Goal: Task Accomplishment & Management: Manage account settings

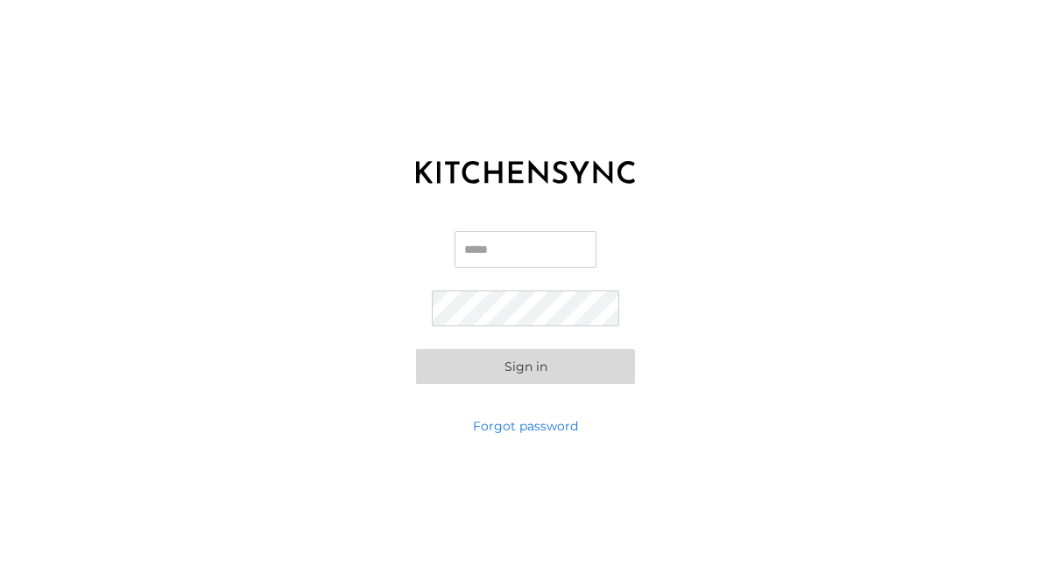
type input "**********"
click at [532, 360] on button "Sign in" at bounding box center [525, 366] width 219 height 35
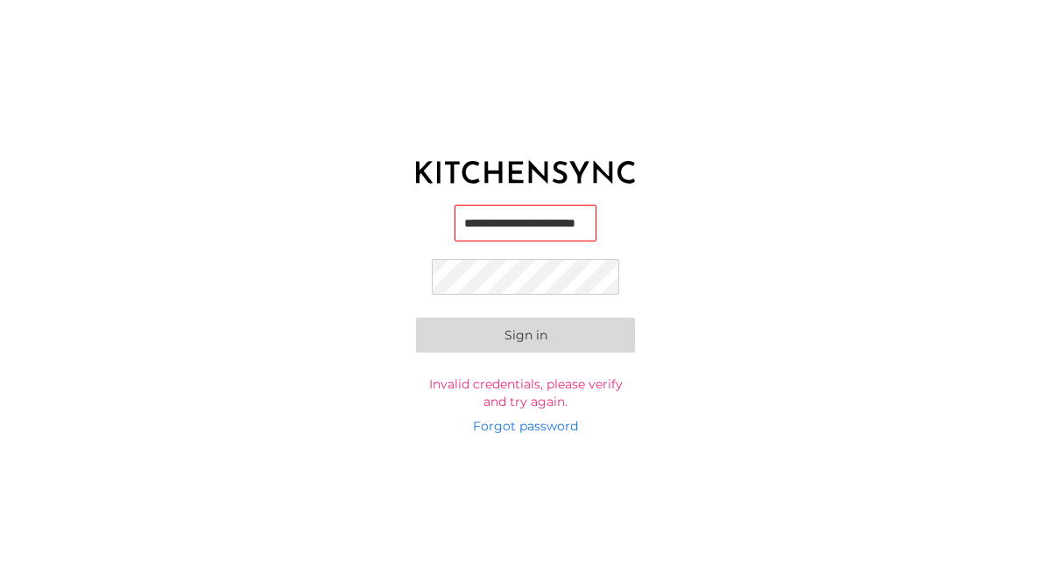
click at [551, 330] on button "Sign in" at bounding box center [525, 335] width 219 height 35
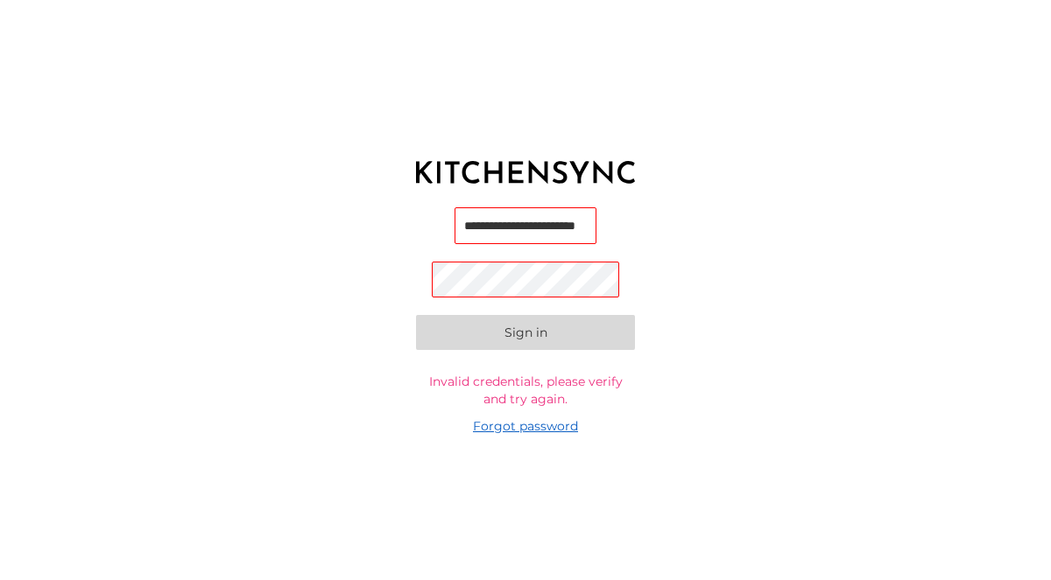
click at [484, 429] on link "Forgot password" at bounding box center [525, 427] width 105 height 18
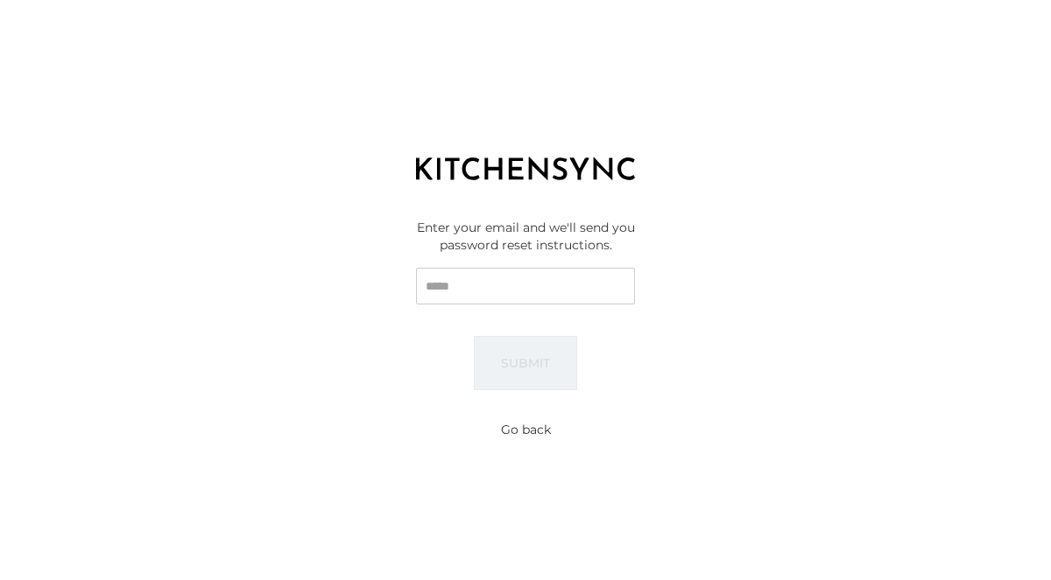
click at [460, 294] on input "Email" at bounding box center [525, 286] width 219 height 37
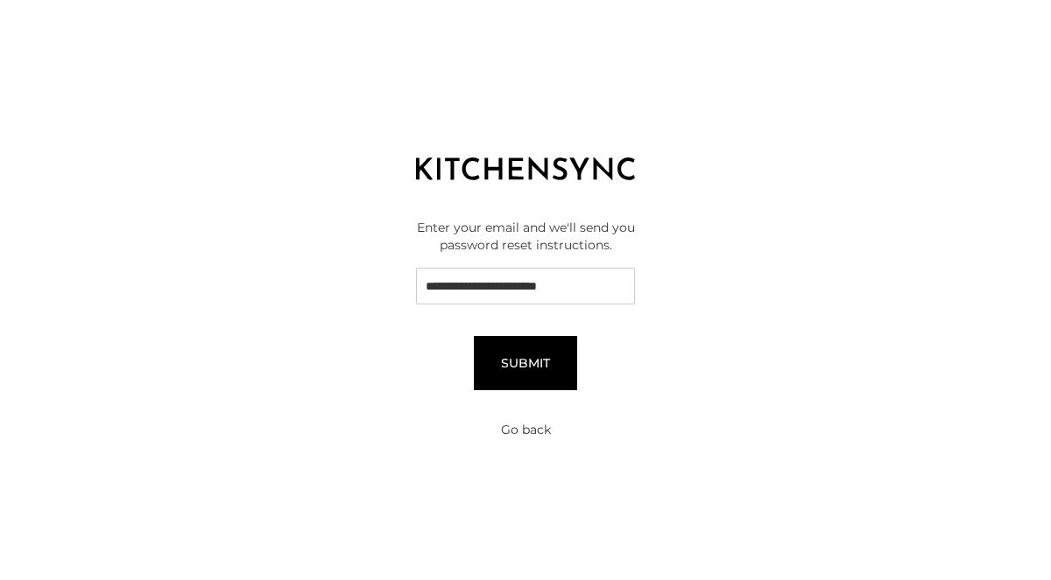
click at [488, 351] on button "Submit" at bounding box center [525, 363] width 103 height 54
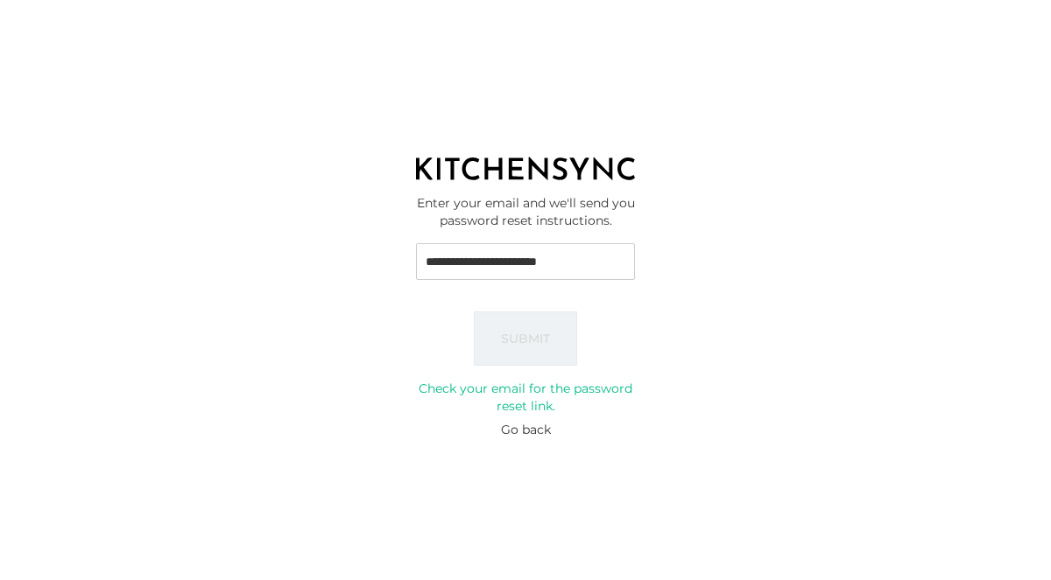
click at [562, 261] on input "**********" at bounding box center [525, 261] width 219 height 37
click at [566, 261] on input "**********" at bounding box center [525, 261] width 219 height 37
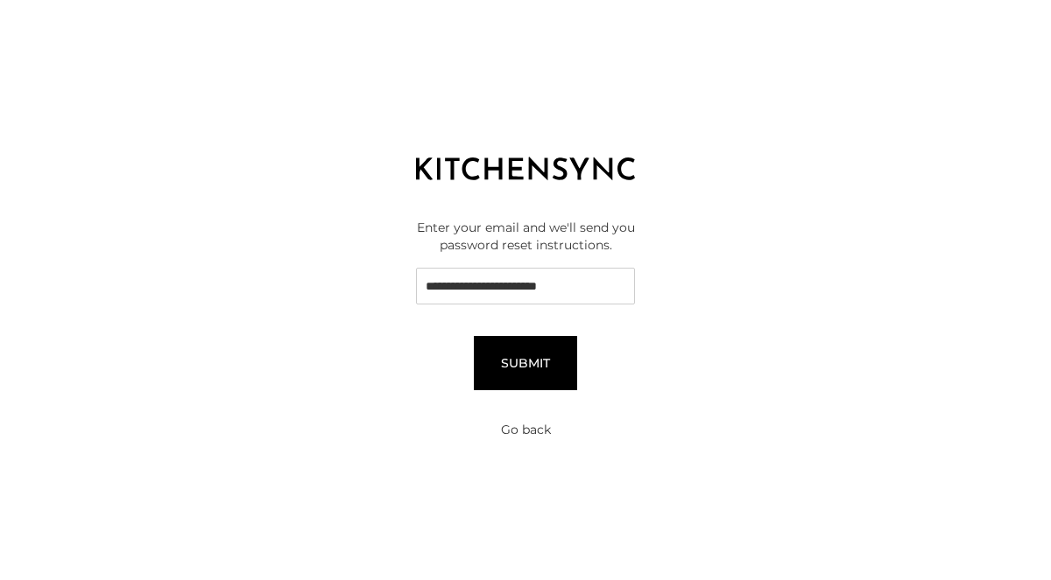
type input "**********"
click at [553, 343] on button "Submit" at bounding box center [525, 363] width 103 height 54
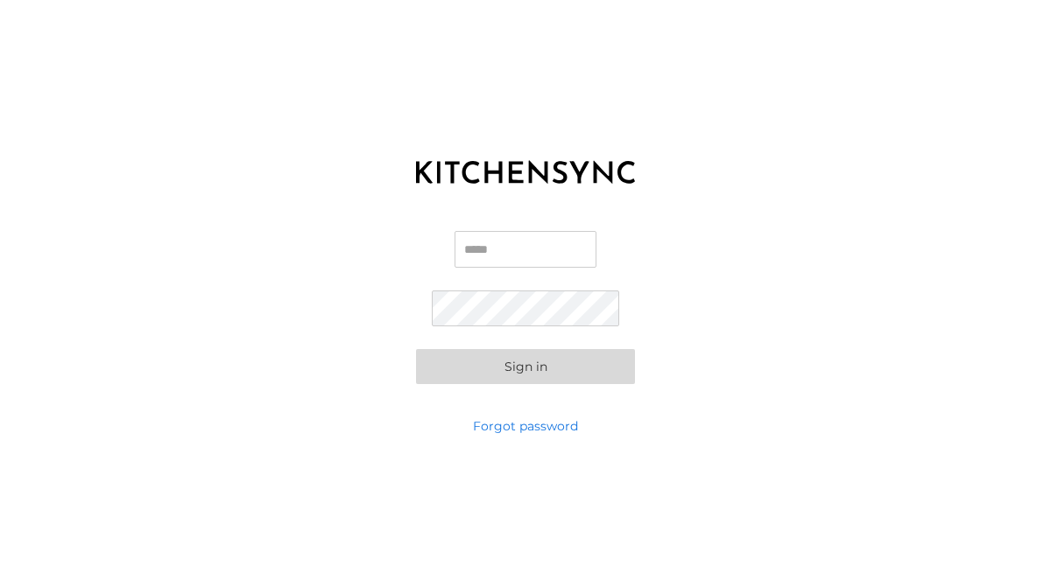
type input "**********"
click at [525, 365] on button "Sign in" at bounding box center [525, 366] width 219 height 35
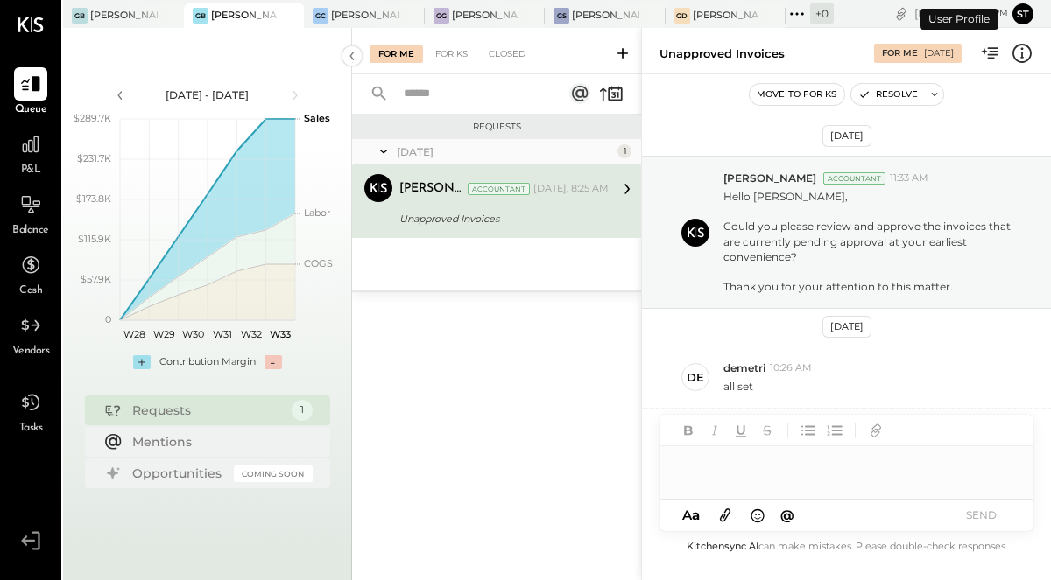
scroll to position [115, 0]
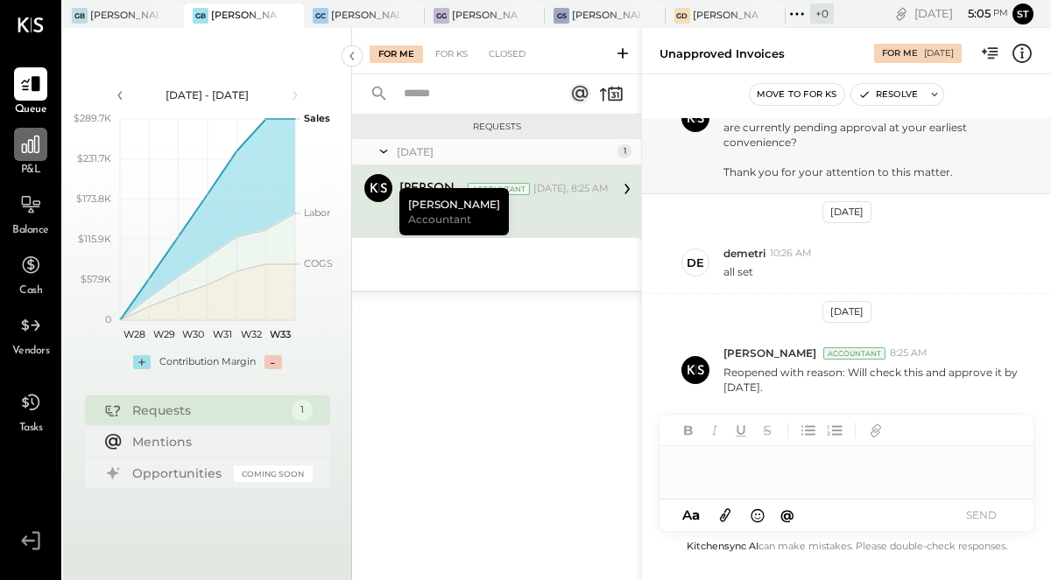
click at [31, 153] on icon at bounding box center [31, 145] width 18 height 18
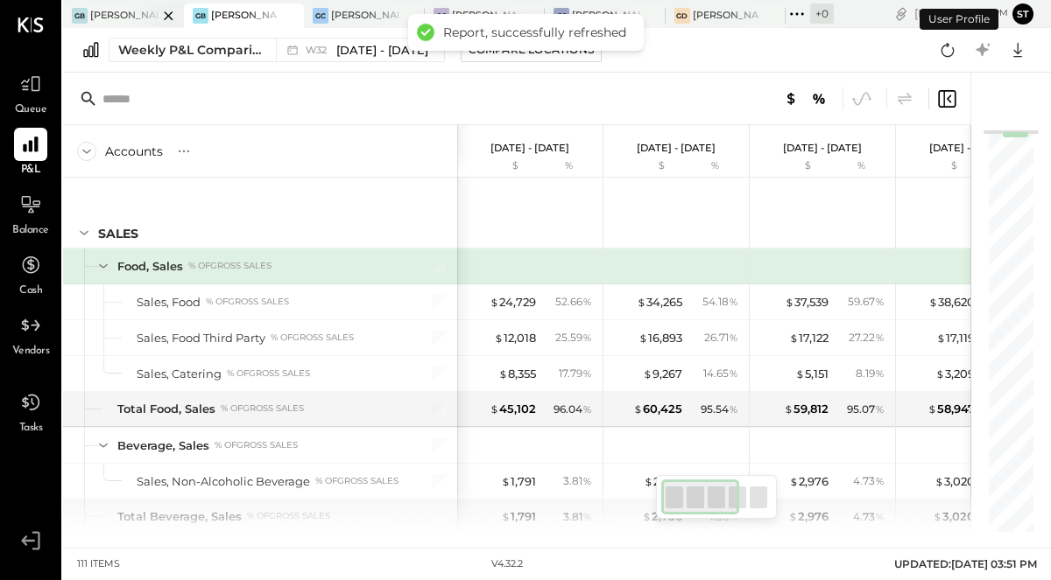
click at [136, 22] on div at bounding box center [153, 16] width 61 height 24
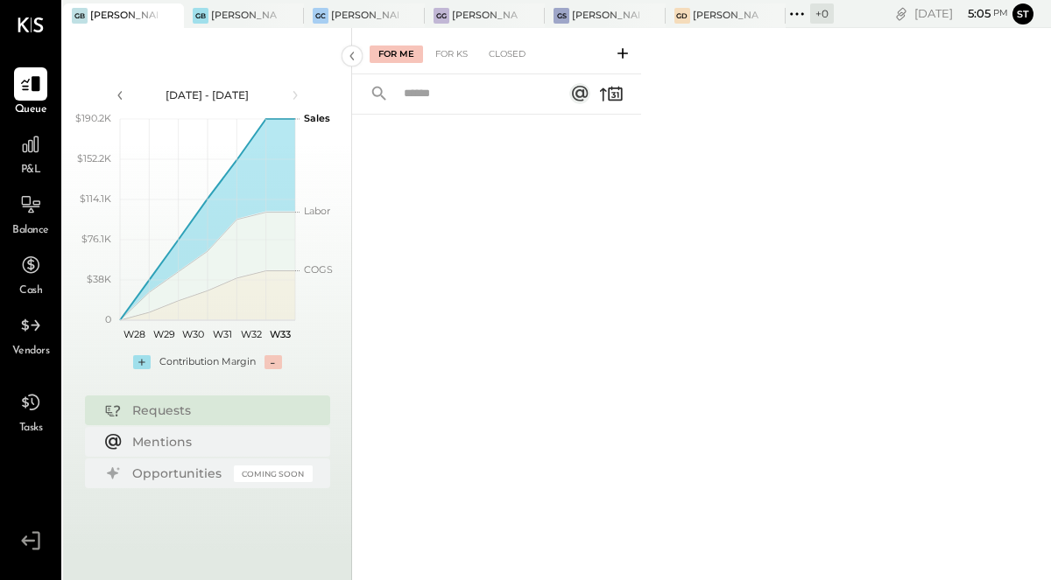
click at [123, 13] on div at bounding box center [153, 16] width 61 height 24
click at [23, 137] on icon at bounding box center [30, 144] width 23 height 23
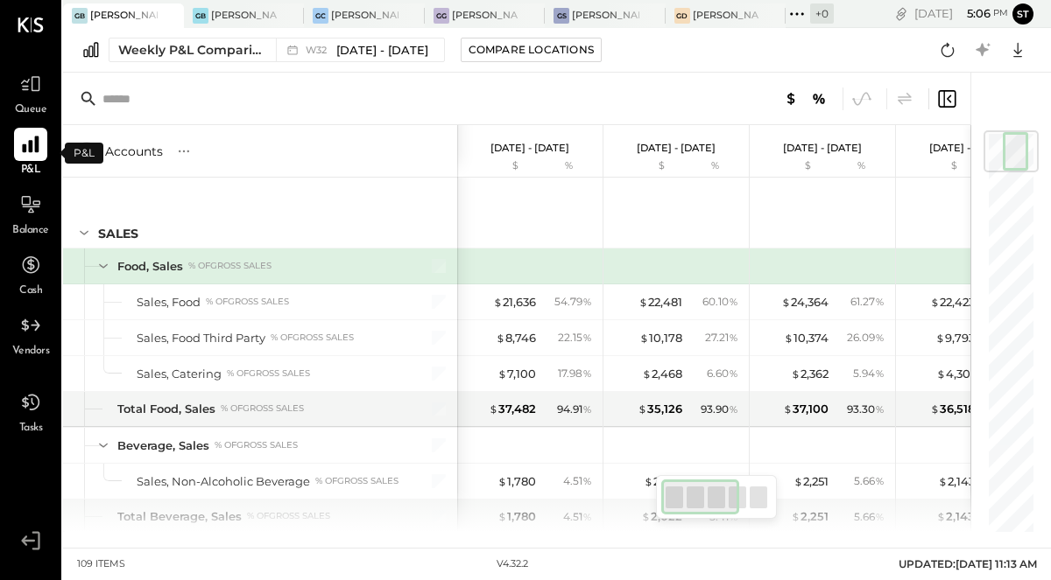
click at [37, 158] on div at bounding box center [30, 144] width 33 height 33
click at [26, 144] on icon at bounding box center [30, 144] width 23 height 23
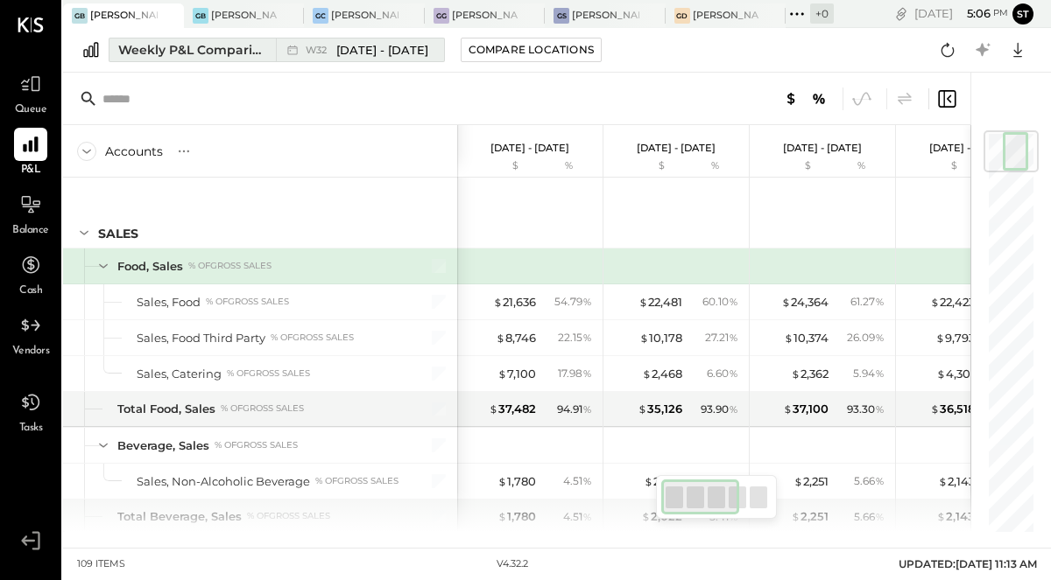
click at [167, 54] on div "Weekly P&L Comparison" at bounding box center [191, 50] width 147 height 18
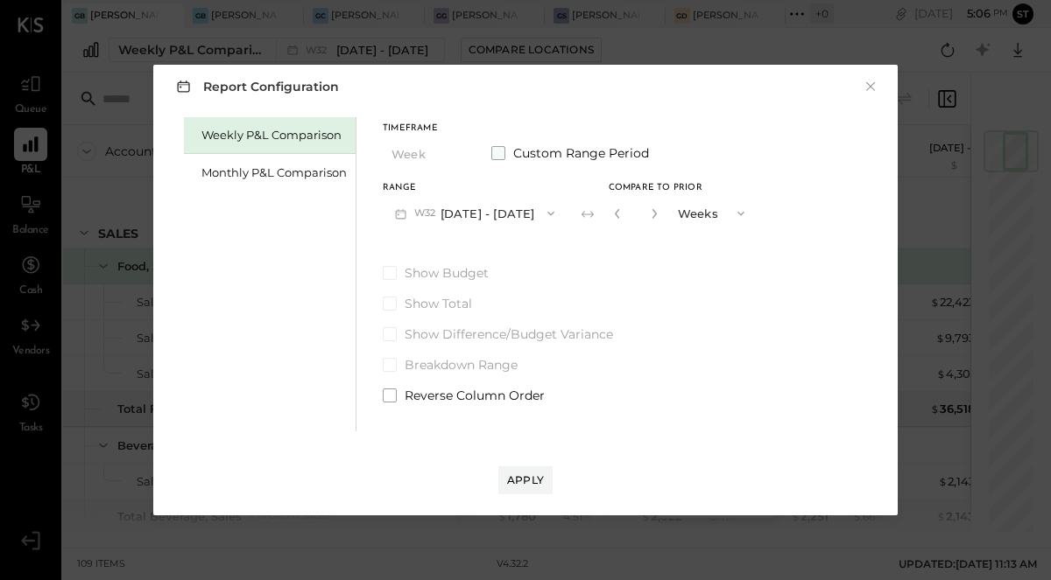
click at [493, 158] on span at bounding box center [498, 153] width 14 height 14
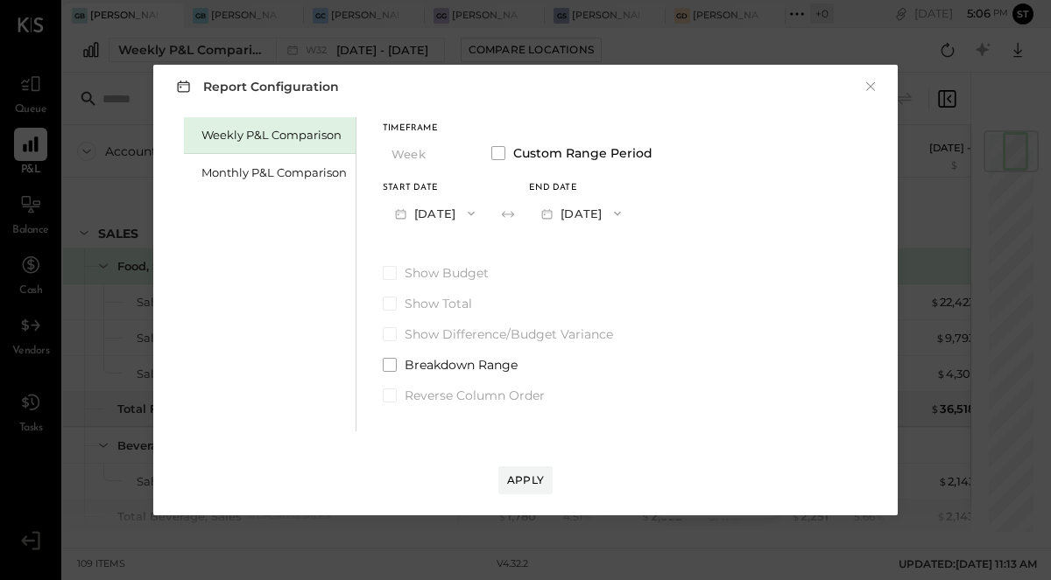
click at [446, 211] on button "Aug 4, 2025" at bounding box center [435, 213] width 104 height 32
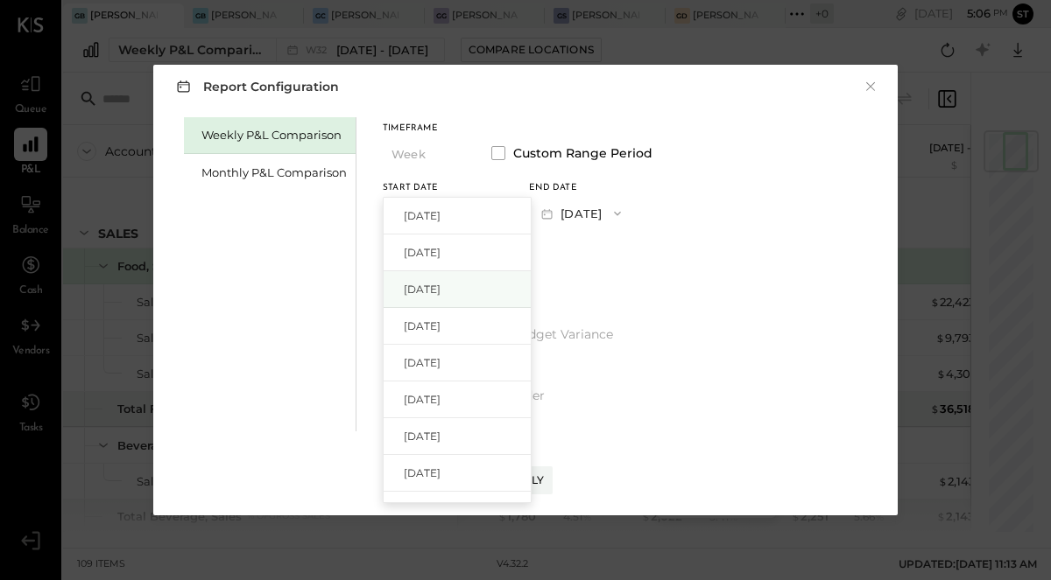
click at [434, 296] on div "Jul 28, 2025" at bounding box center [456, 289] width 147 height 37
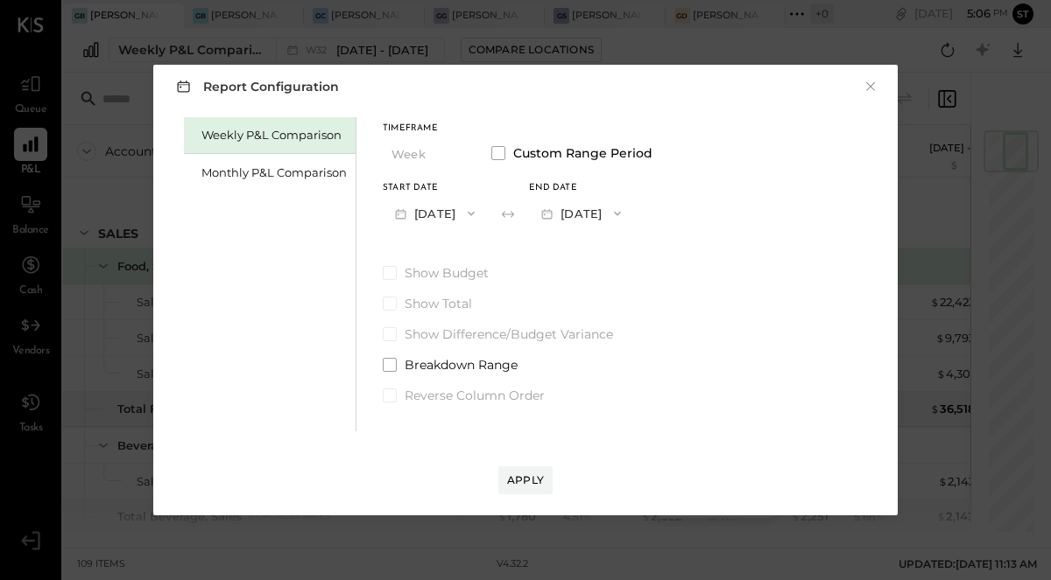
click at [629, 212] on button "Aug 3, 2025" at bounding box center [581, 213] width 104 height 32
click at [587, 283] on span "Aug 3, 2025" at bounding box center [568, 289] width 37 height 15
click at [519, 476] on div "Apply" at bounding box center [525, 480] width 37 height 15
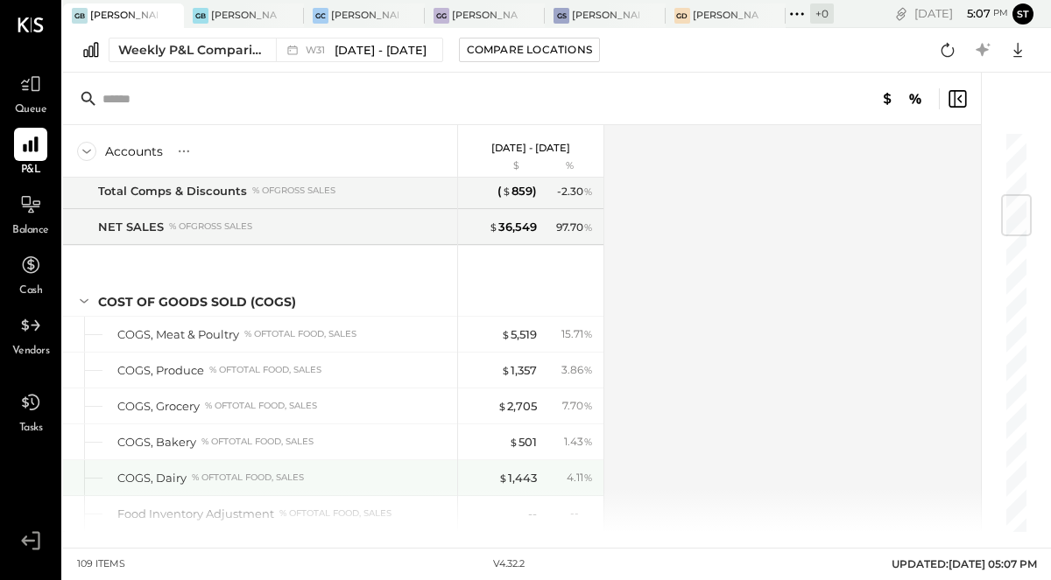
scroll to position [539, 0]
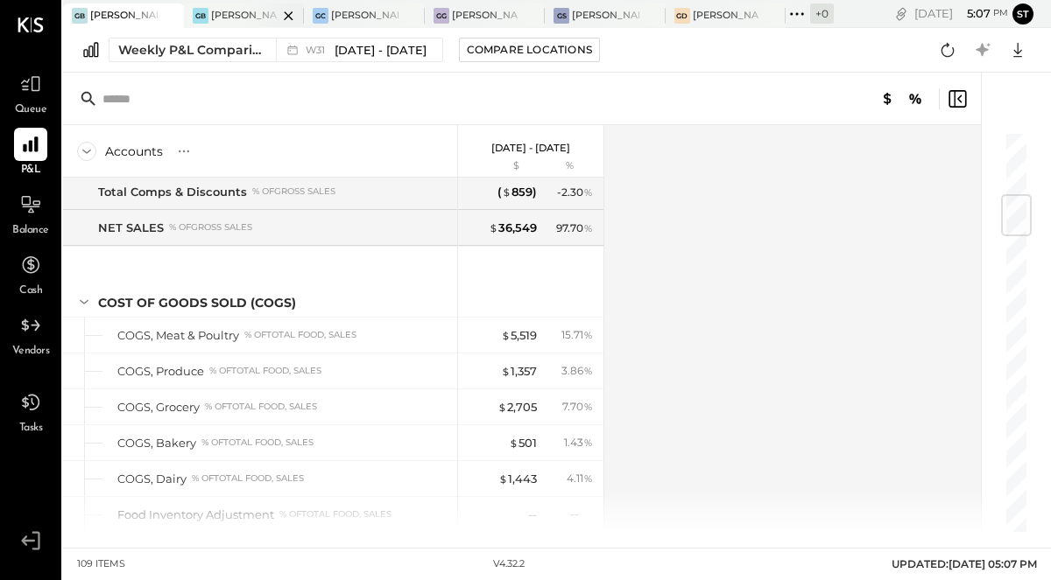
click at [252, 18] on div at bounding box center [272, 16] width 61 height 24
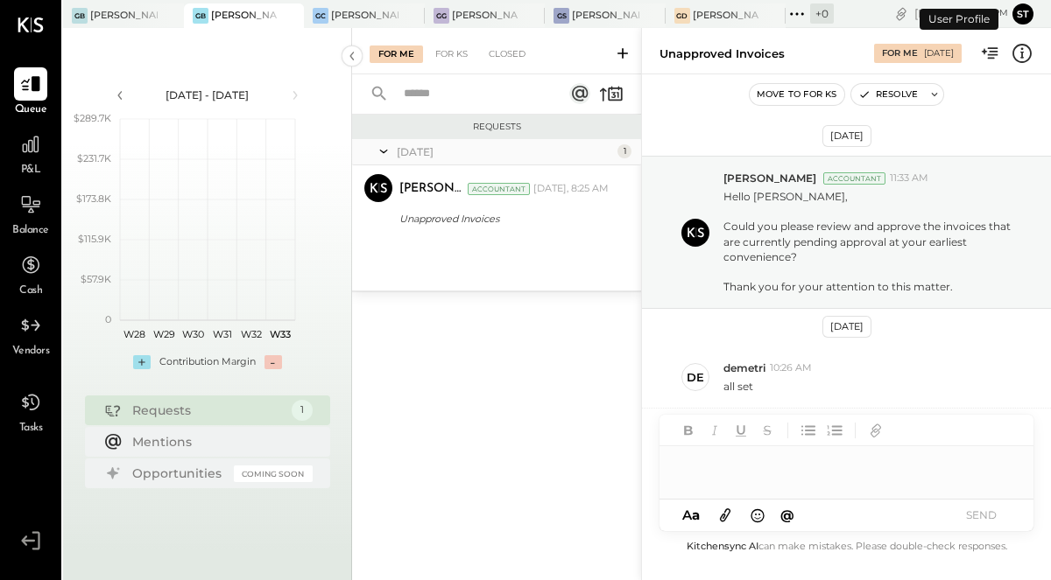
scroll to position [115, 0]
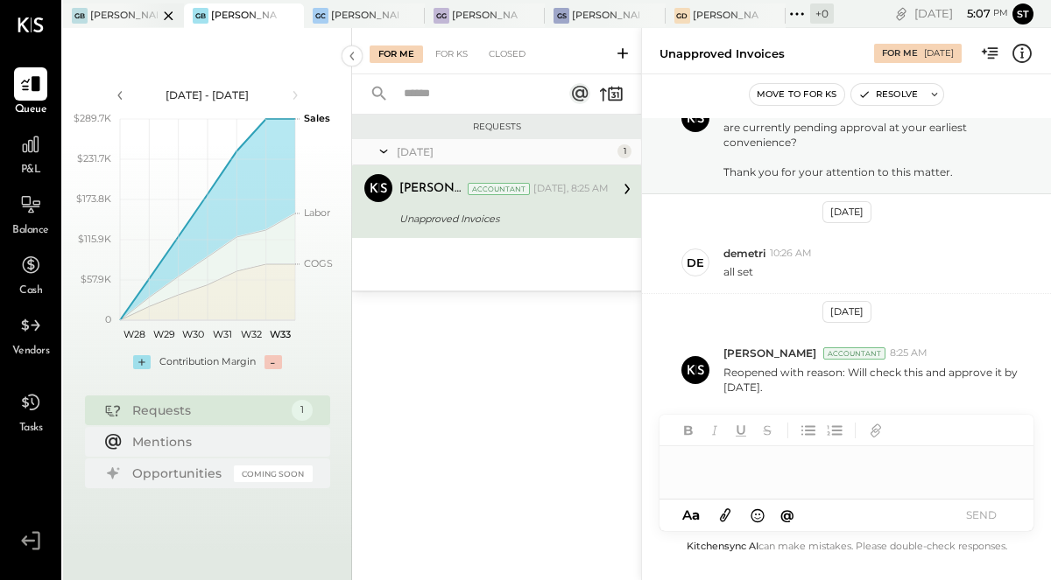
click at [143, 19] on div at bounding box center [153, 16] width 61 height 24
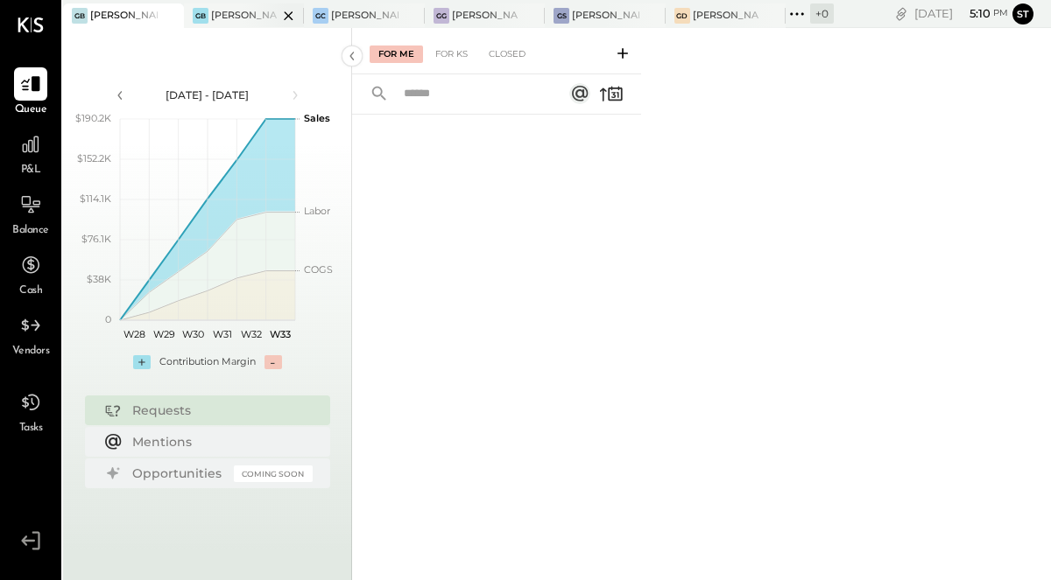
click at [230, 19] on div "[PERSON_NAME] Back Bay" at bounding box center [244, 16] width 67 height 14
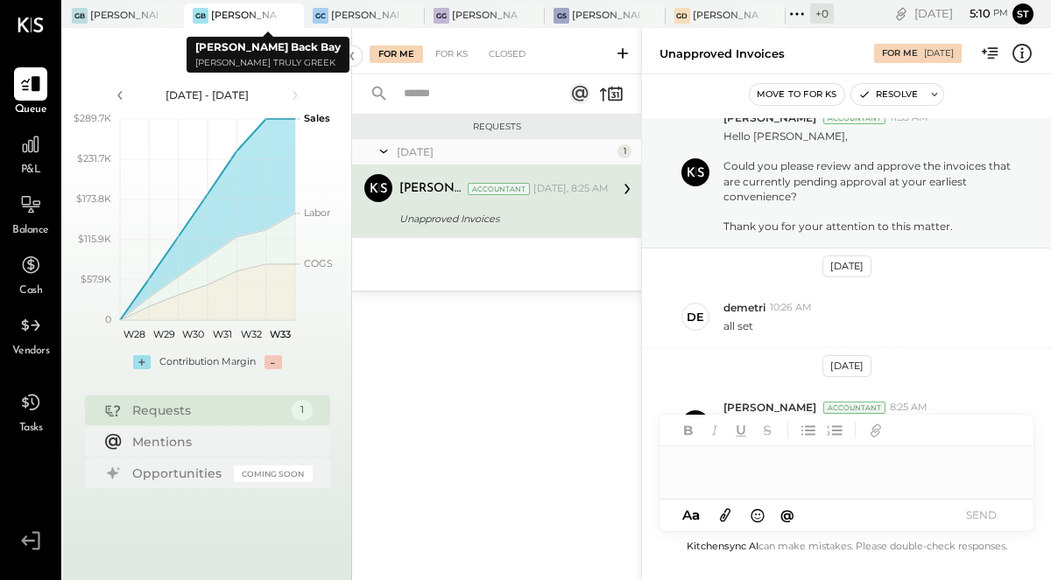
scroll to position [115, 0]
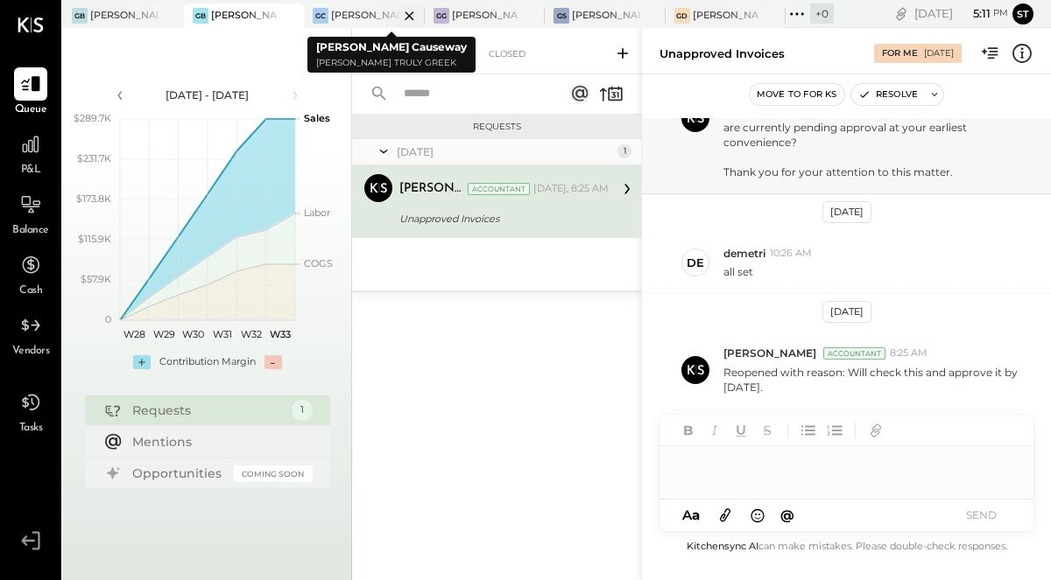
click at [366, 17] on div at bounding box center [393, 16] width 61 height 24
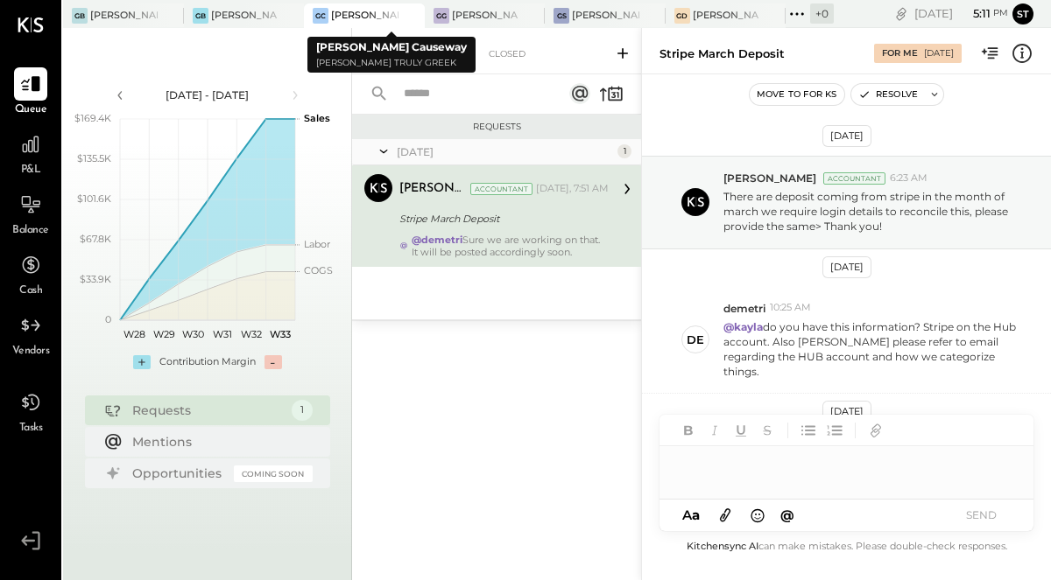
scroll to position [84, 0]
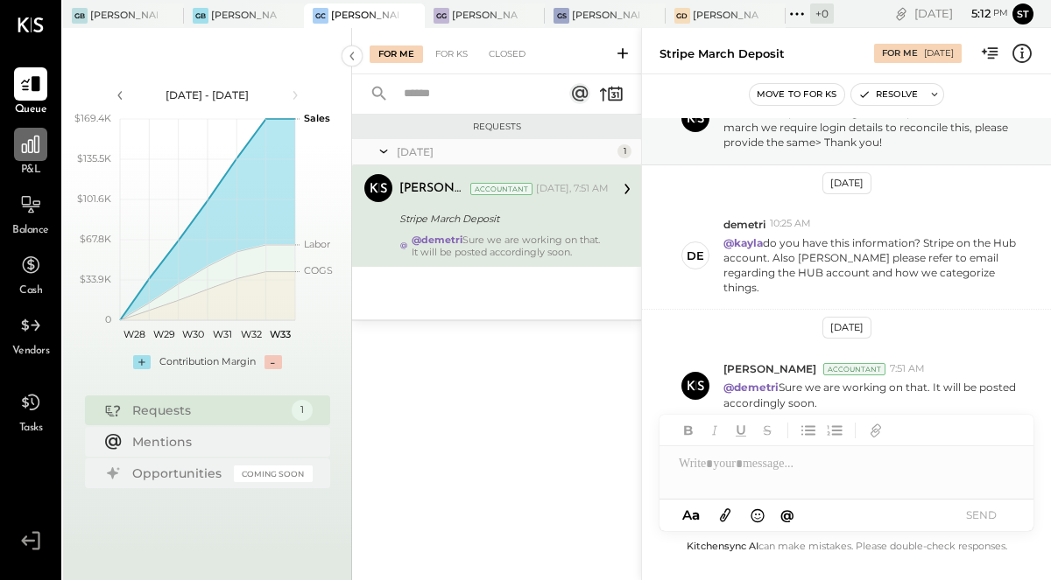
click at [32, 155] on icon at bounding box center [30, 144] width 23 height 23
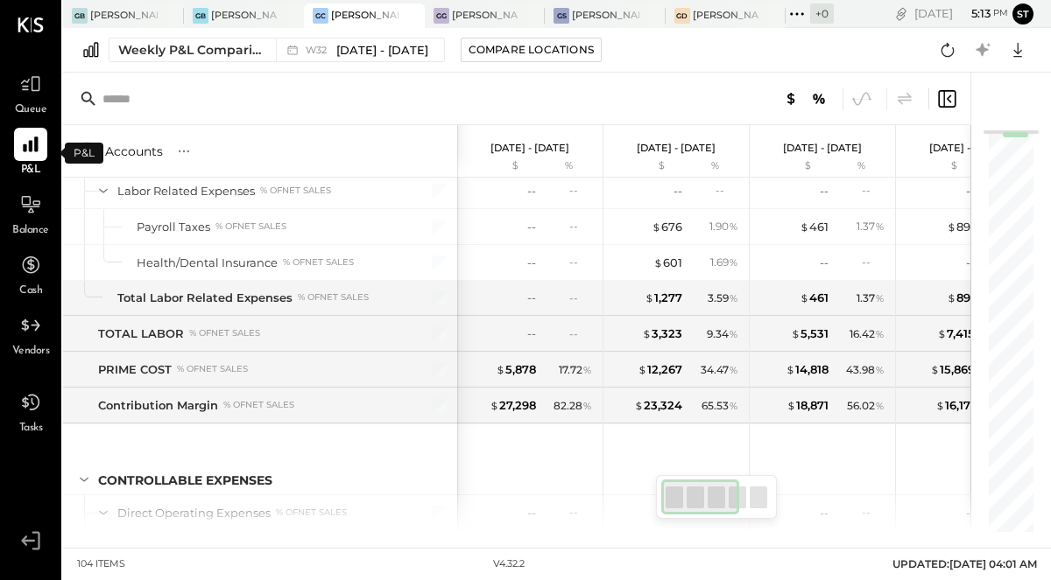
scroll to position [1258, 0]
click at [760, 503] on div at bounding box center [758, 498] width 18 height 22
click at [734, 495] on div at bounding box center [700, 497] width 79 height 35
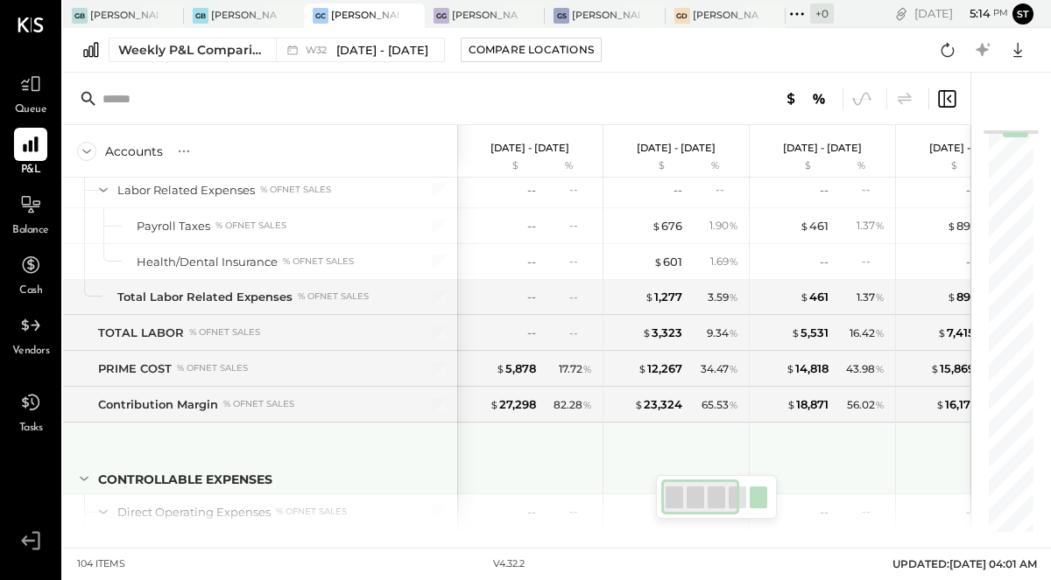
click at [883, 446] on div at bounding box center [823, 456] width 131 height 65
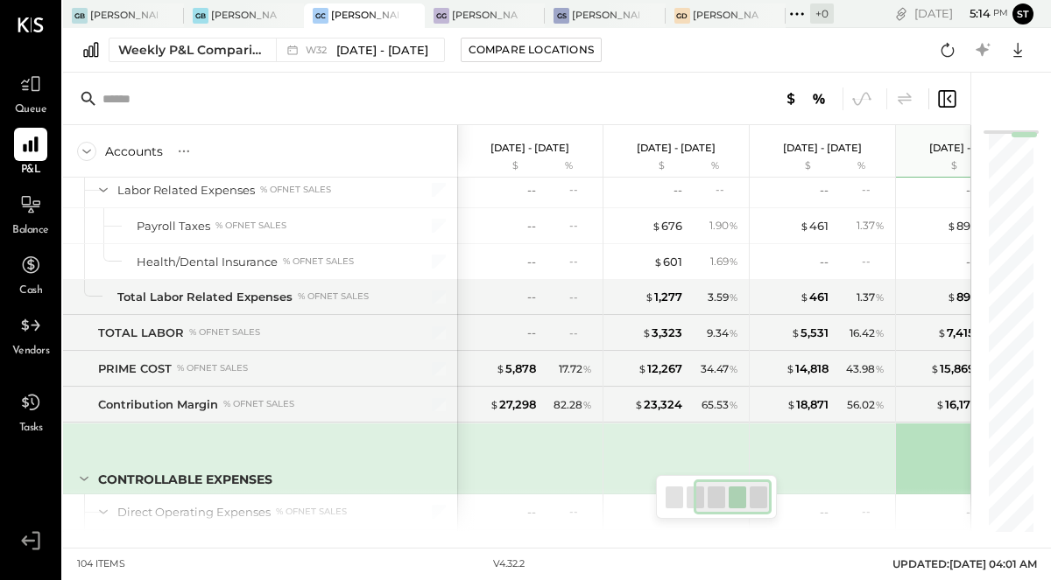
scroll to position [0, 215]
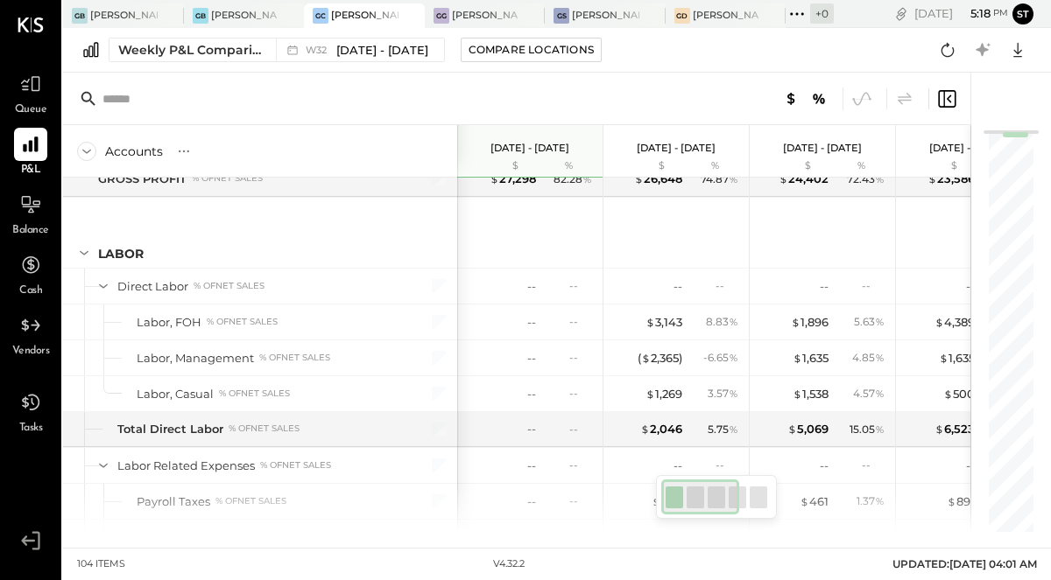
scroll to position [983, 0]
click at [762, 503] on div at bounding box center [758, 498] width 18 height 22
